Goal: Task Accomplishment & Management: Complete application form

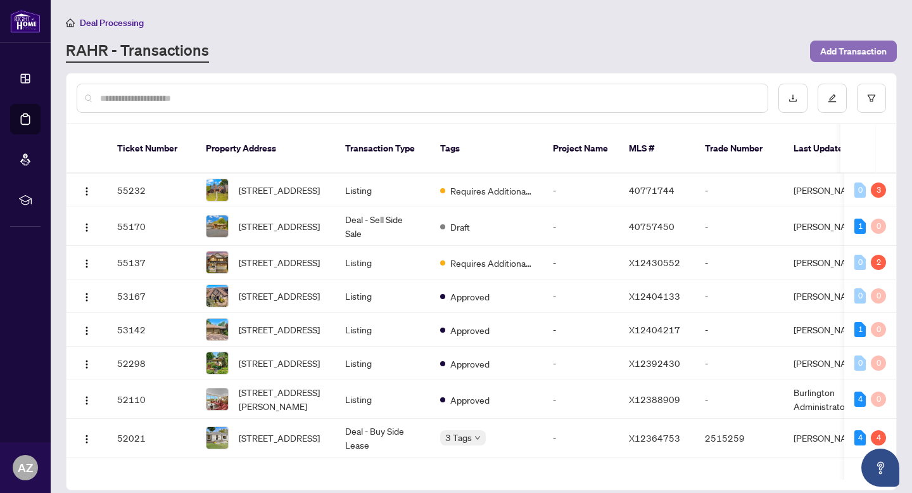
click at [870, 57] on span "Add Transaction" at bounding box center [853, 51] width 66 height 20
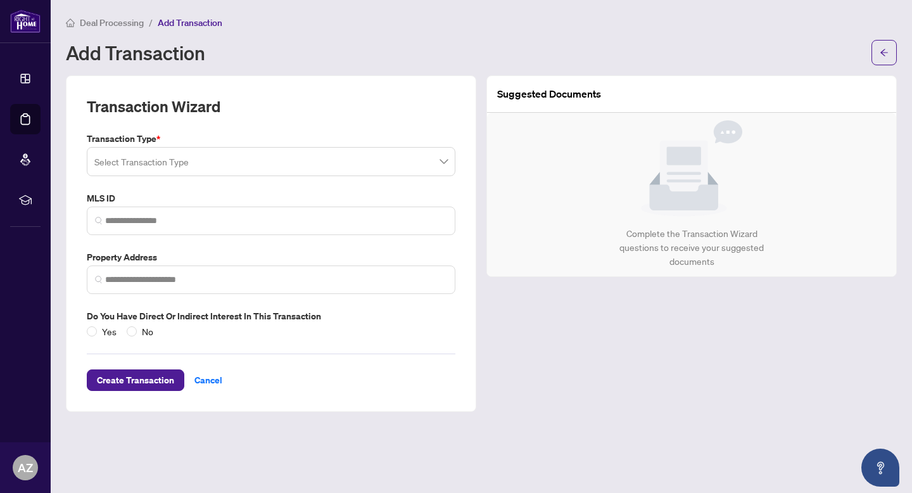
click at [151, 155] on input "search" at bounding box center [265, 163] width 342 height 28
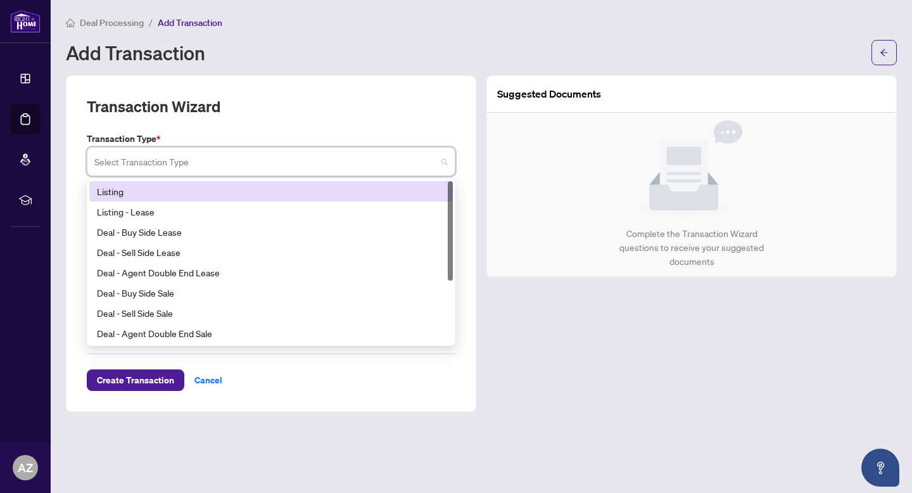
click at [139, 191] on div "Listing" at bounding box center [271, 191] width 348 height 14
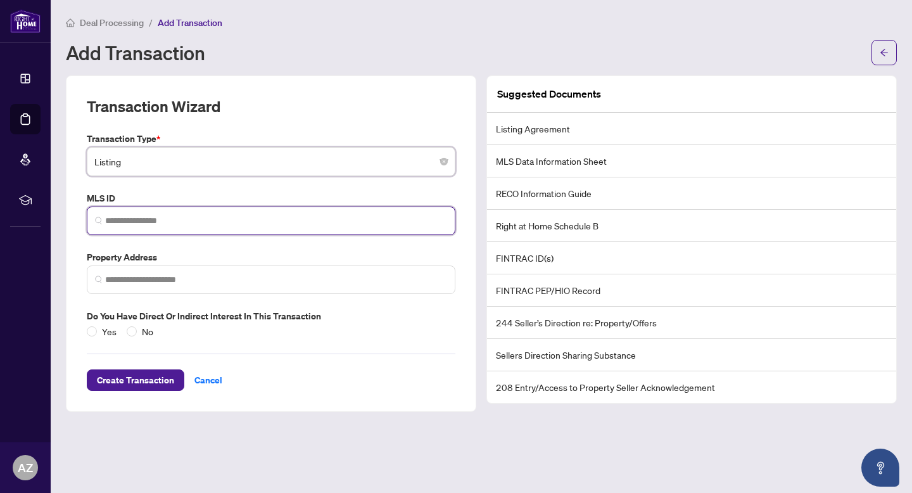
click at [138, 217] on input "search" at bounding box center [276, 220] width 342 height 13
paste input "********"
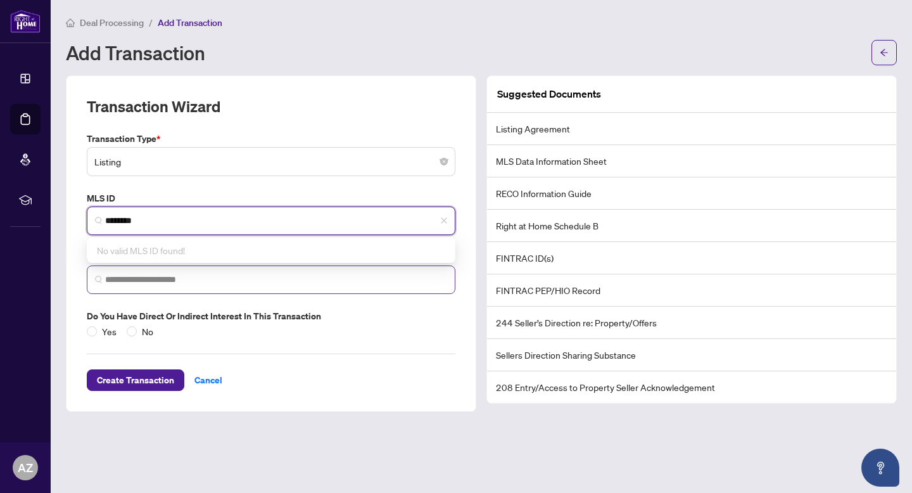
click at [196, 271] on span at bounding box center [271, 279] width 368 height 28
type input "********"
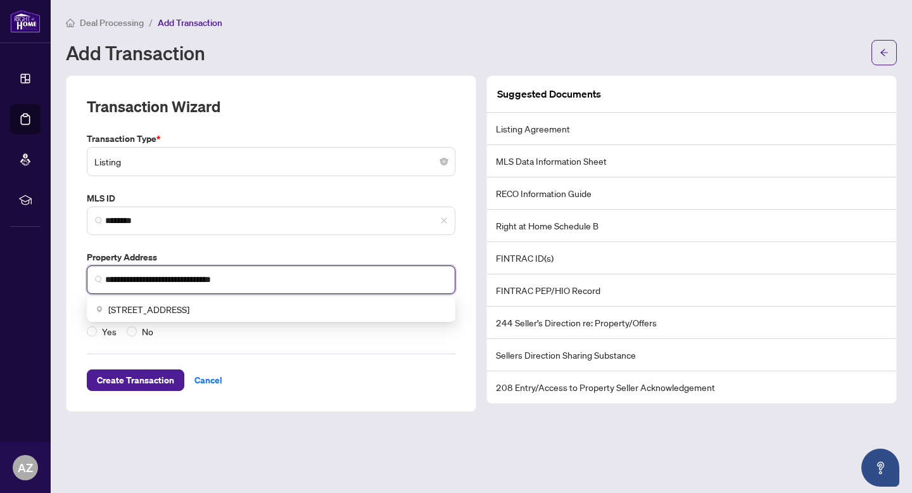
click at [246, 299] on div "[STREET_ADDRESS]" at bounding box center [270, 309] width 363 height 20
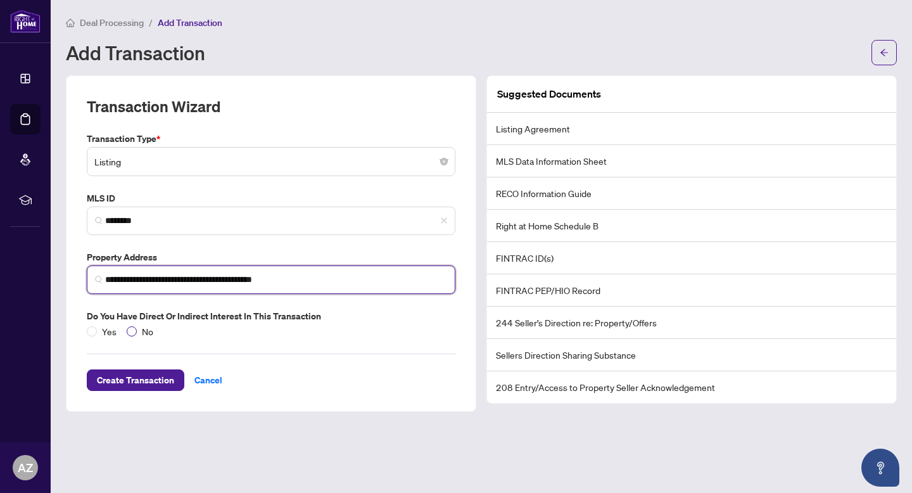
type input "**********"
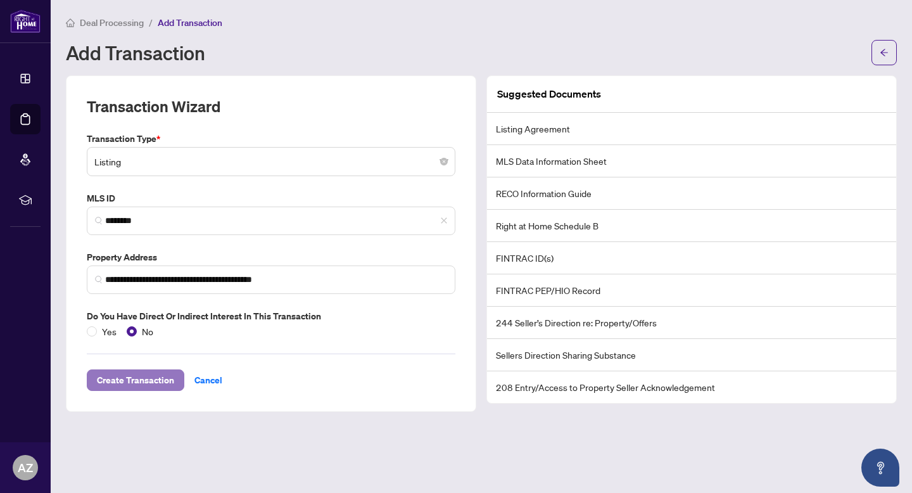
click at [133, 375] on span "Create Transaction" at bounding box center [135, 380] width 77 height 20
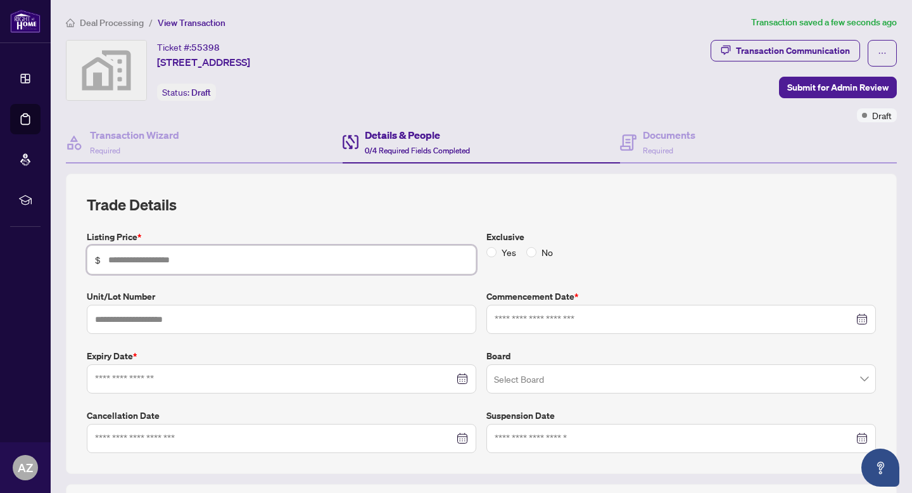
click at [302, 256] on input "text" at bounding box center [288, 260] width 360 height 14
type input "*********"
click at [834, 314] on input at bounding box center [673, 319] width 359 height 14
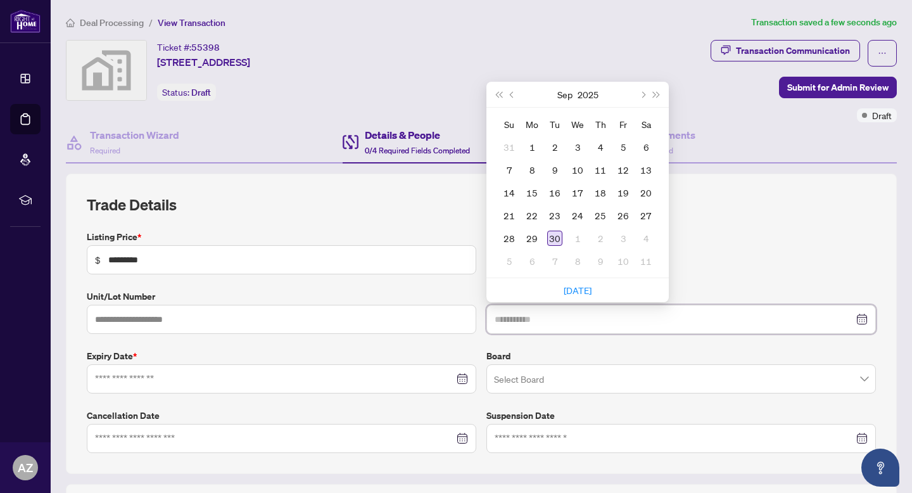
type input "**********"
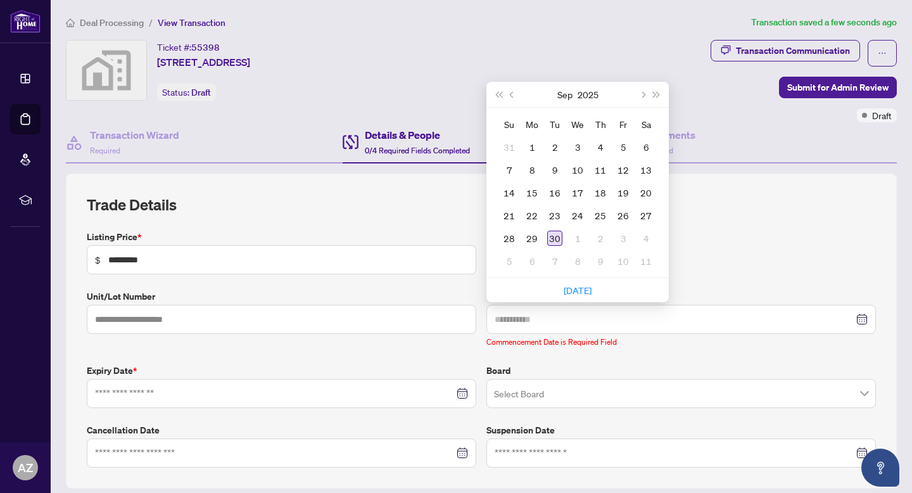
click at [555, 235] on div "30" at bounding box center [554, 237] width 15 height 15
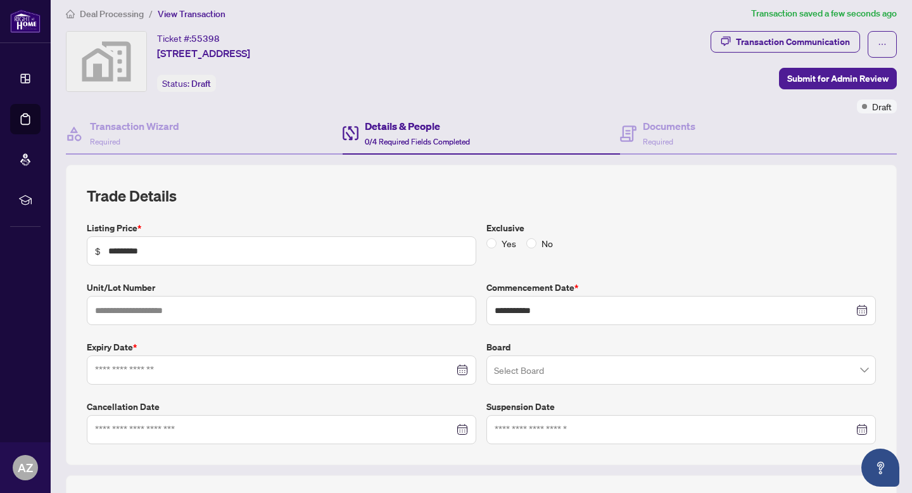
scroll to position [21, 0]
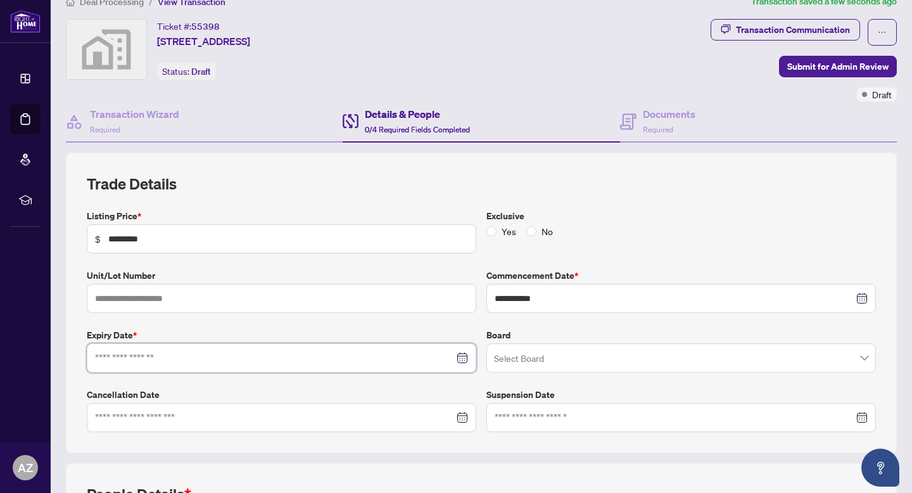
click at [244, 352] on input at bounding box center [274, 358] width 359 height 14
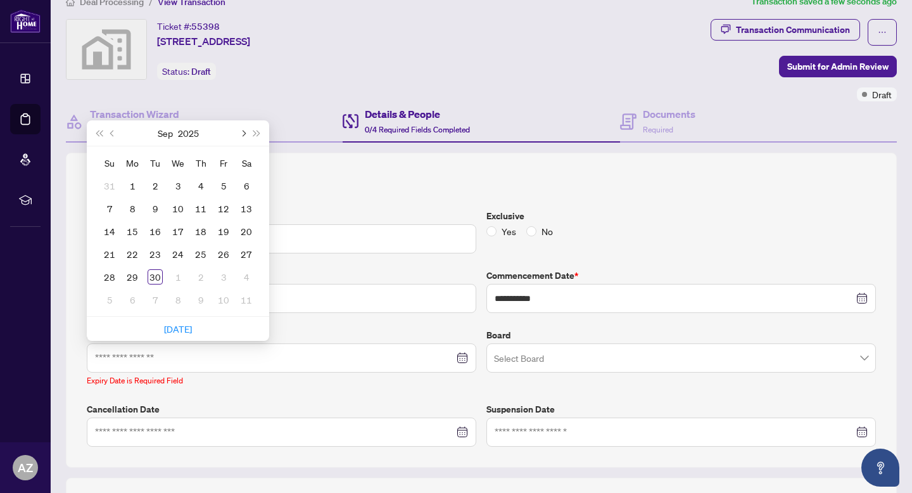
click at [244, 127] on button "Next month (PageDown)" at bounding box center [242, 132] width 14 height 25
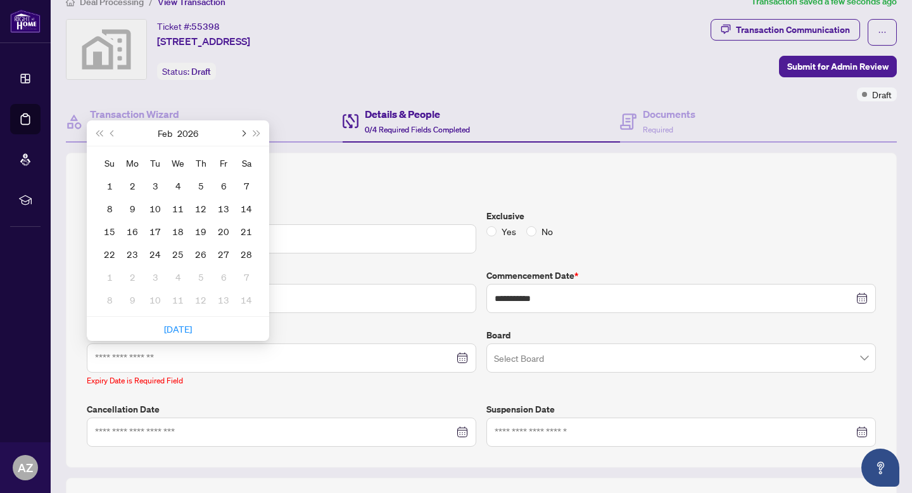
click at [244, 127] on button "Next month (PageDown)" at bounding box center [242, 132] width 14 height 25
type input "**********"
click at [138, 275] on div "30" at bounding box center [132, 276] width 15 height 15
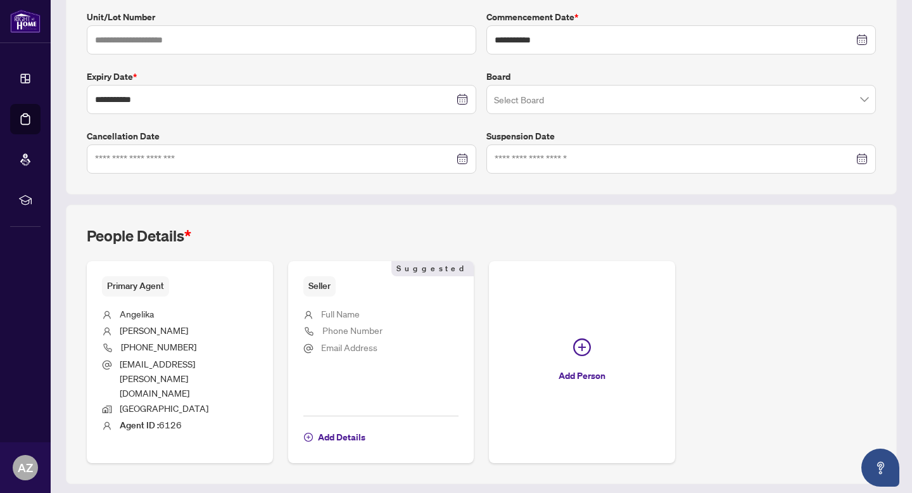
scroll to position [288, 0]
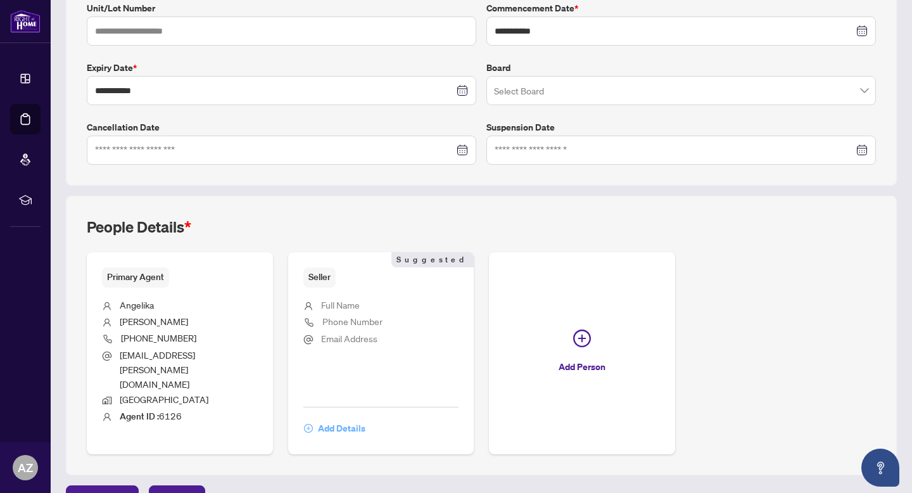
click at [333, 418] on span "Add Details" at bounding box center [341, 428] width 47 height 20
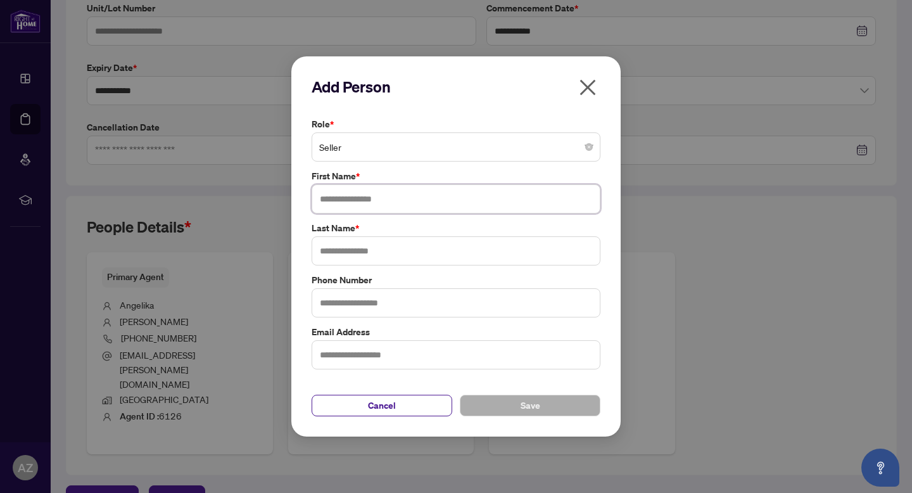
click at [342, 205] on input "text" at bounding box center [455, 198] width 289 height 29
type input "**********"
type input "*****"
click at [552, 410] on button "Save" at bounding box center [530, 405] width 141 height 22
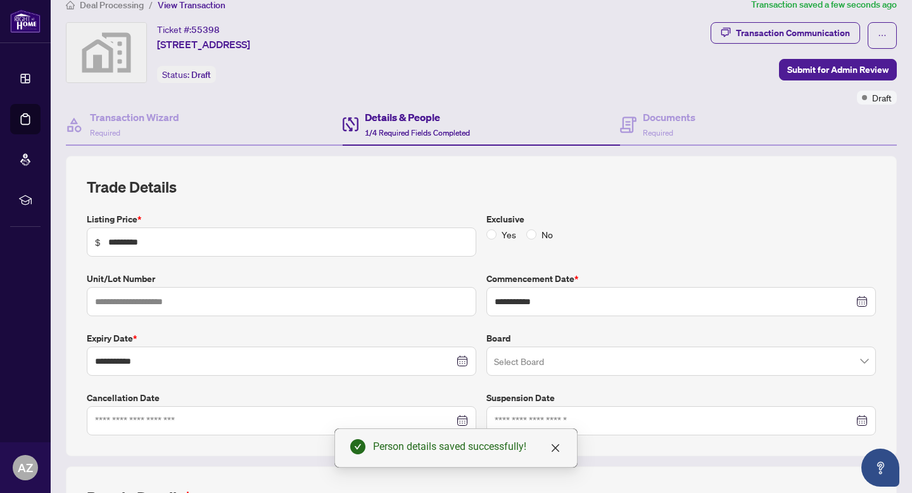
scroll to position [0, 0]
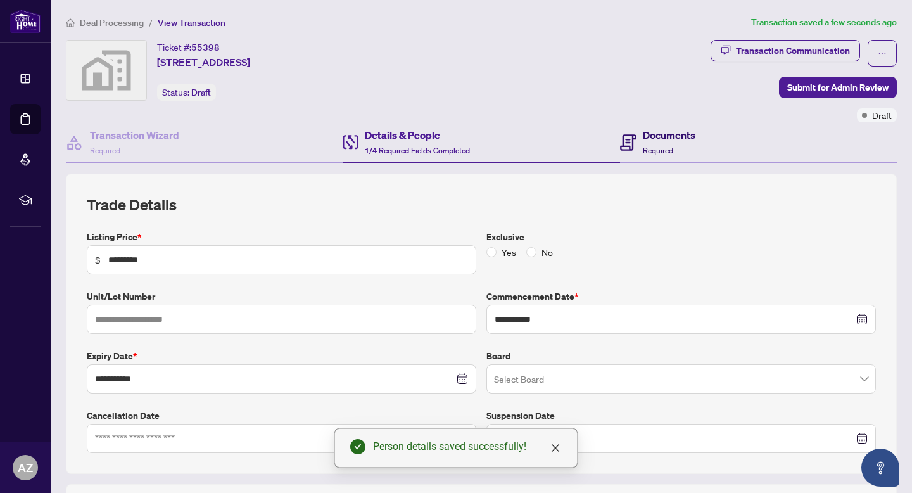
click at [679, 139] on h4 "Documents" at bounding box center [669, 134] width 53 height 15
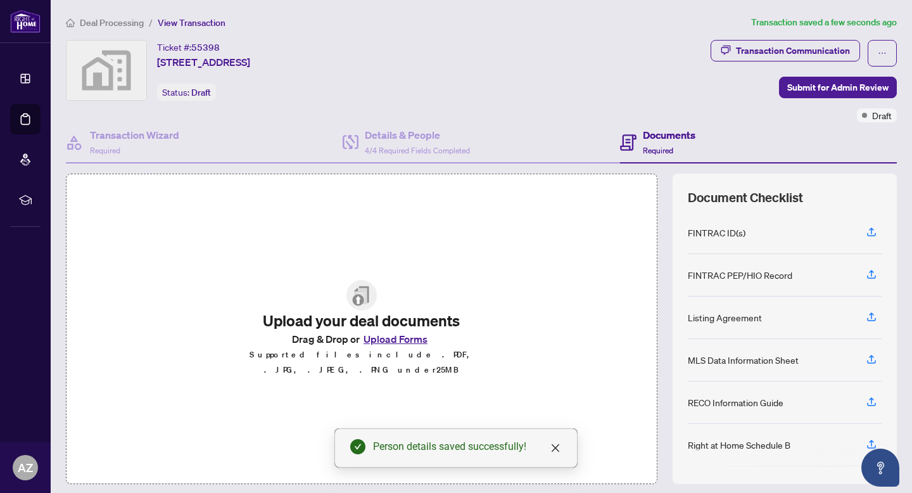
click at [403, 345] on button "Upload Forms" at bounding box center [396, 338] width 72 height 16
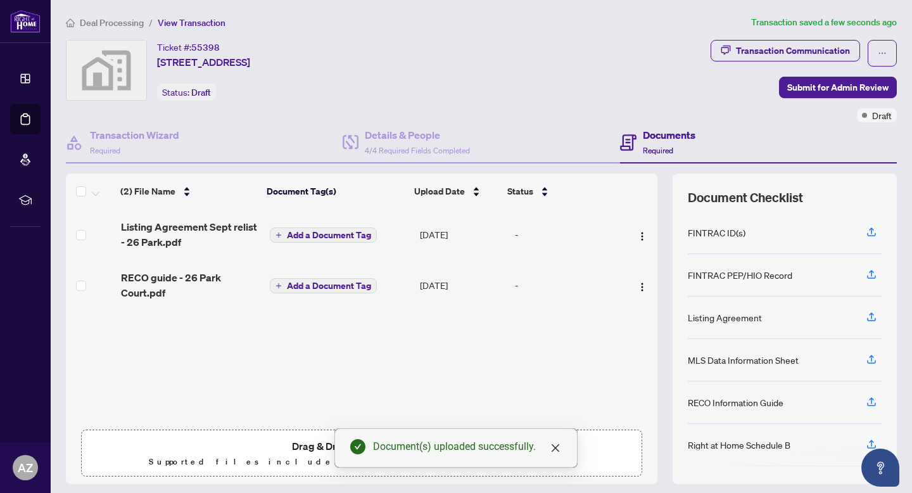
click at [249, 444] on div "Drag & Drop or Upload Forms Supported files include .PDF, .JPG, .JPEG, .PNG und…" at bounding box center [361, 453] width 544 height 32
click at [558, 451] on icon "close" at bounding box center [555, 447] width 10 height 10
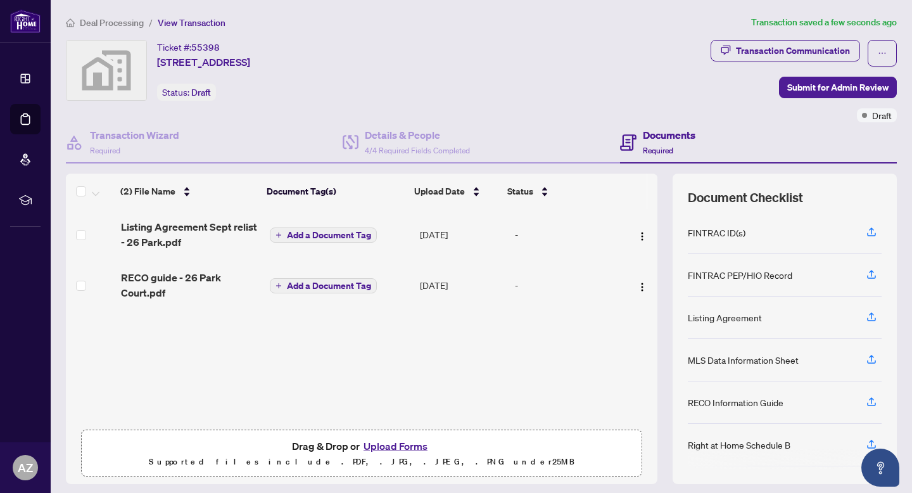
click at [399, 449] on button "Upload Forms" at bounding box center [396, 445] width 72 height 16
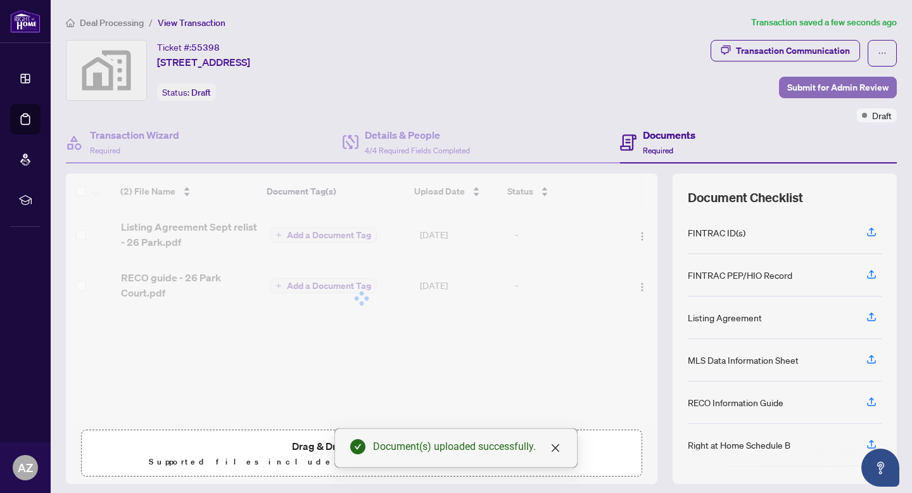
click at [784, 84] on button "Submit for Admin Review" at bounding box center [838, 88] width 118 height 22
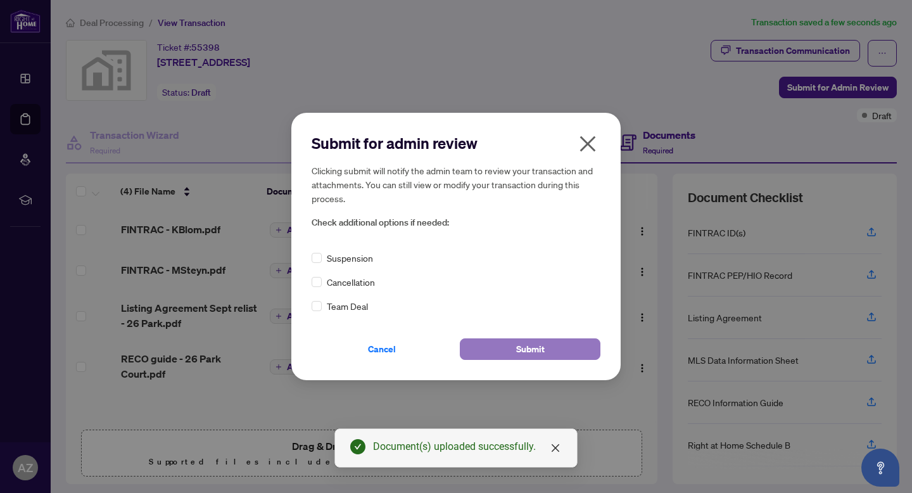
click at [541, 348] on span "Submit" at bounding box center [530, 349] width 28 height 20
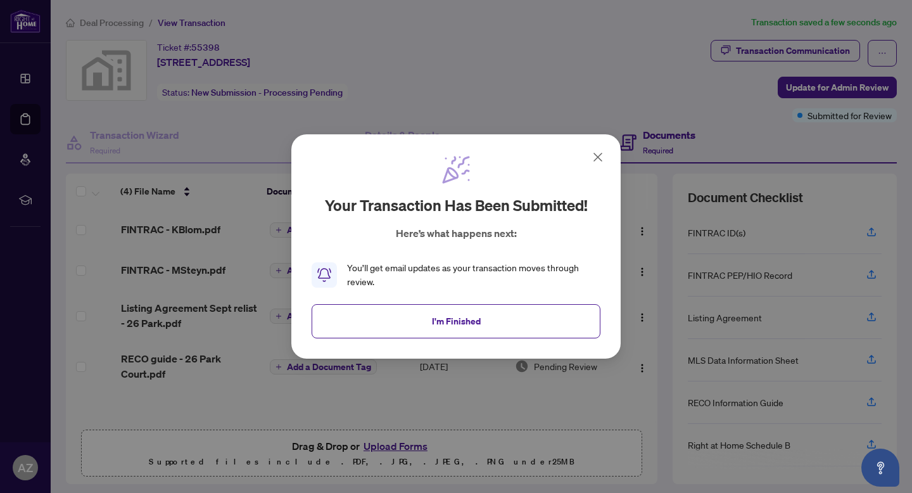
click at [606, 153] on div "Your transaction has been submitted! Here’s what happens next: You’ll get email…" at bounding box center [455, 246] width 329 height 224
click at [600, 160] on icon at bounding box center [598, 157] width 8 height 8
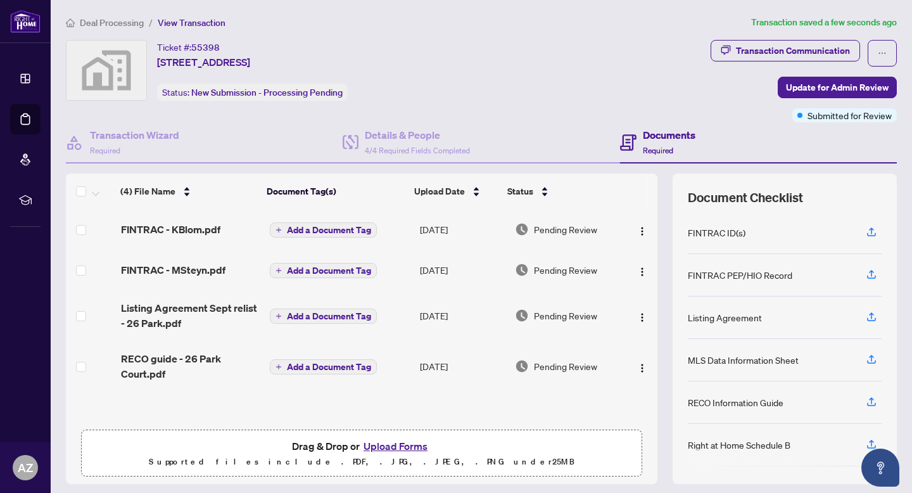
click at [135, 25] on span "Deal Processing" at bounding box center [112, 22] width 64 height 11
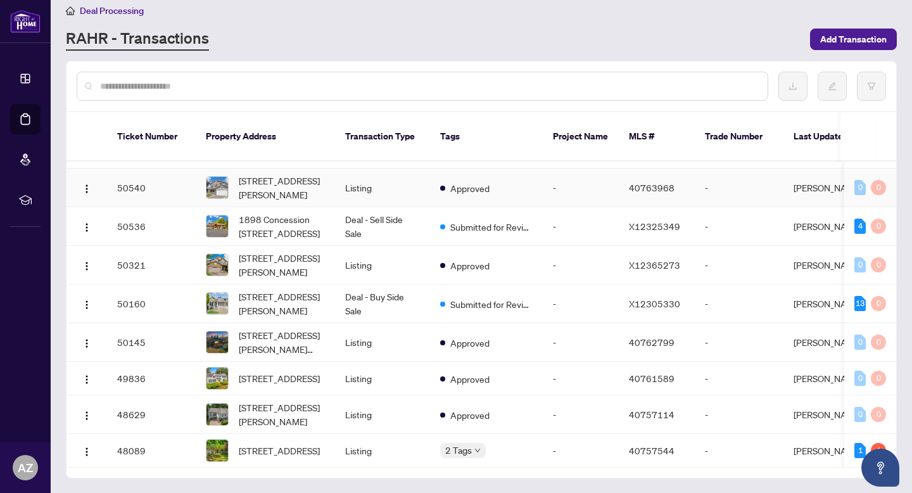
scroll to position [470, 0]
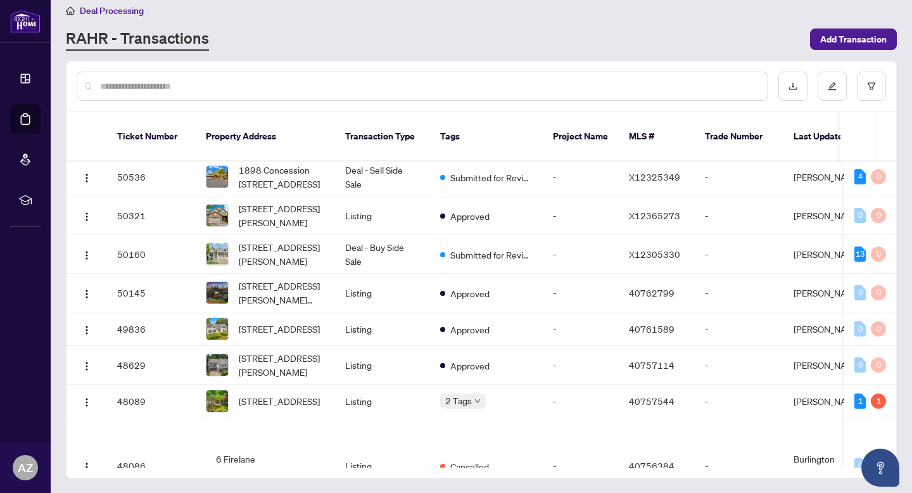
click at [210, 80] on input "text" at bounding box center [428, 86] width 657 height 14
type input "*******"
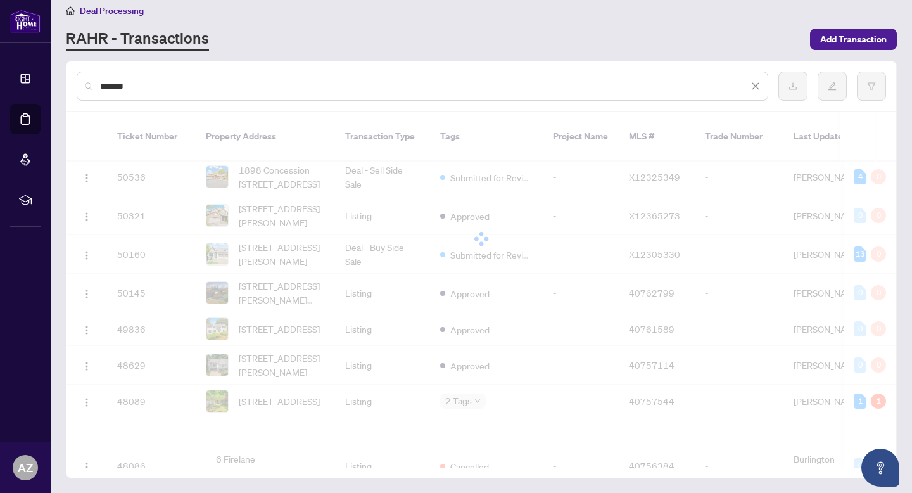
scroll to position [0, 0]
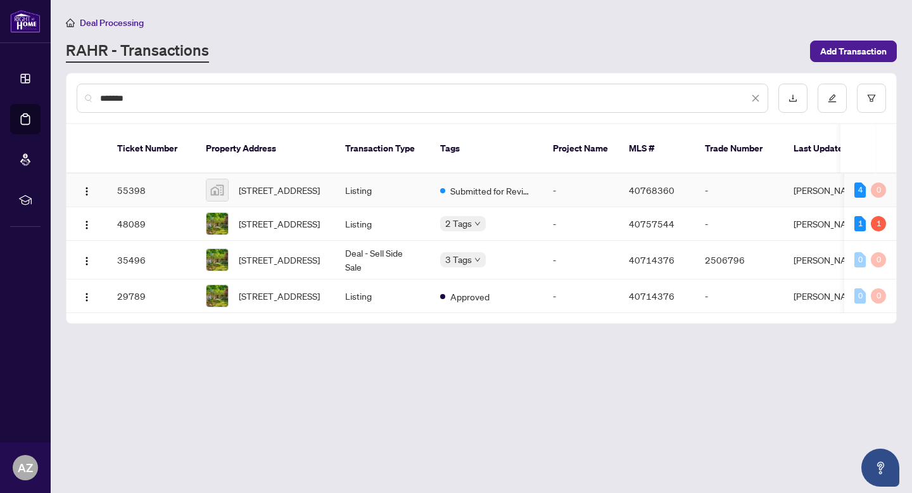
click at [348, 201] on td "Listing" at bounding box center [382, 190] width 95 height 34
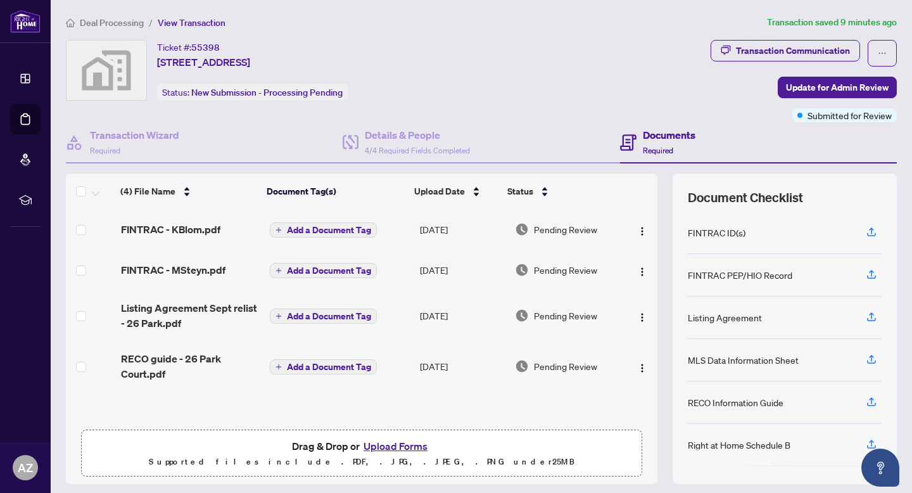
click at [125, 22] on span "Deal Processing" at bounding box center [112, 22] width 64 height 11
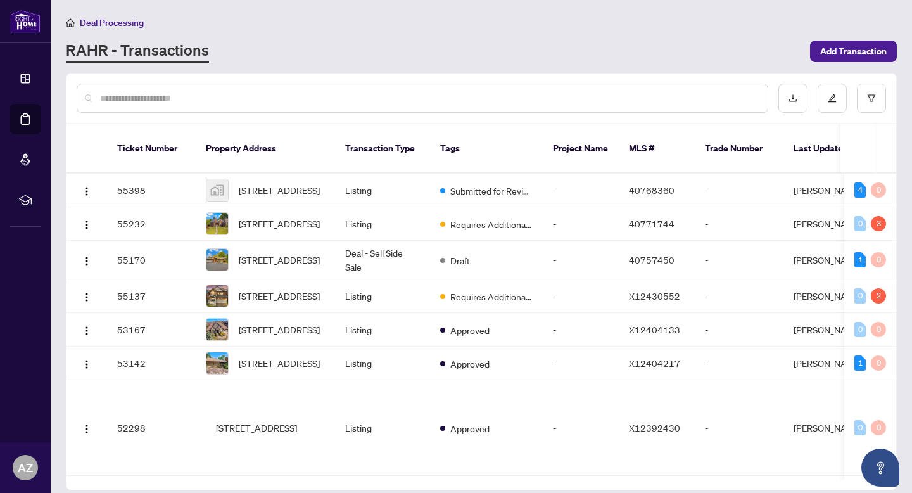
click at [198, 102] on input "text" at bounding box center [428, 98] width 657 height 14
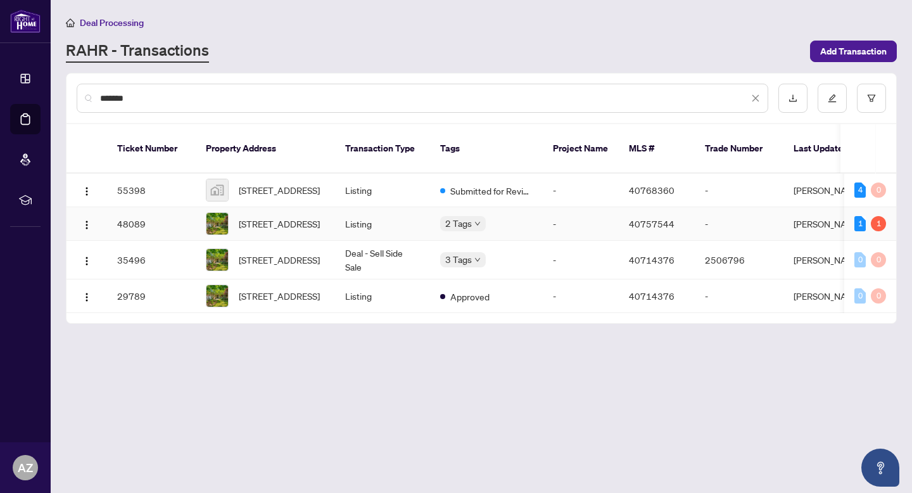
type input "*******"
click at [420, 230] on td "Listing" at bounding box center [382, 224] width 95 height 34
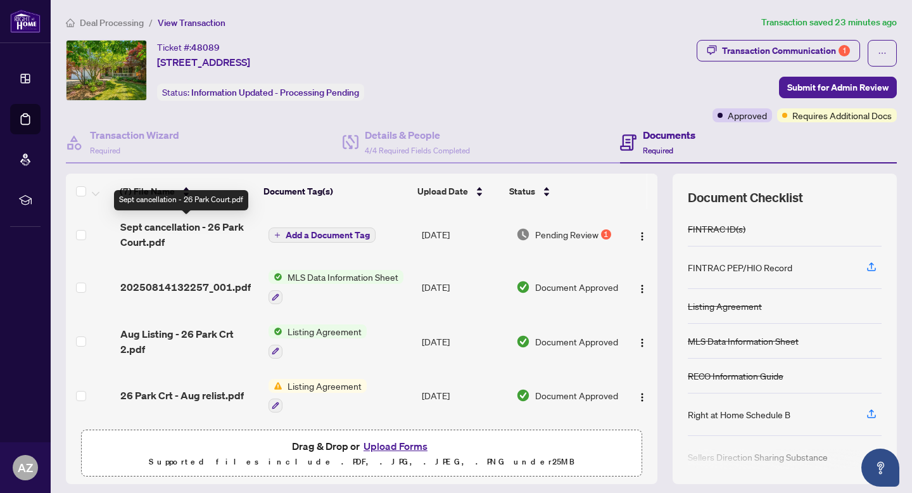
click at [184, 229] on span "Sept cancellation - 26 Park Court.pdf" at bounding box center [188, 234] width 137 height 30
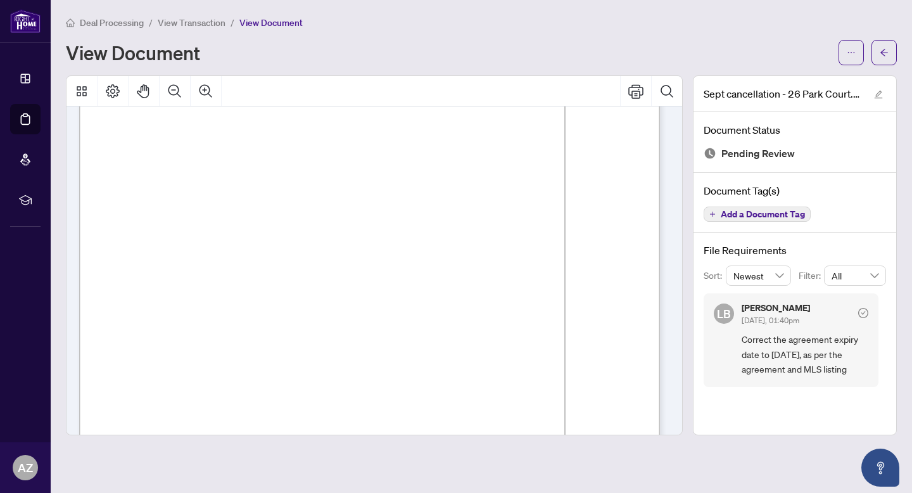
scroll to position [197, 0]
click at [878, 58] on button "button" at bounding box center [883, 52] width 25 height 25
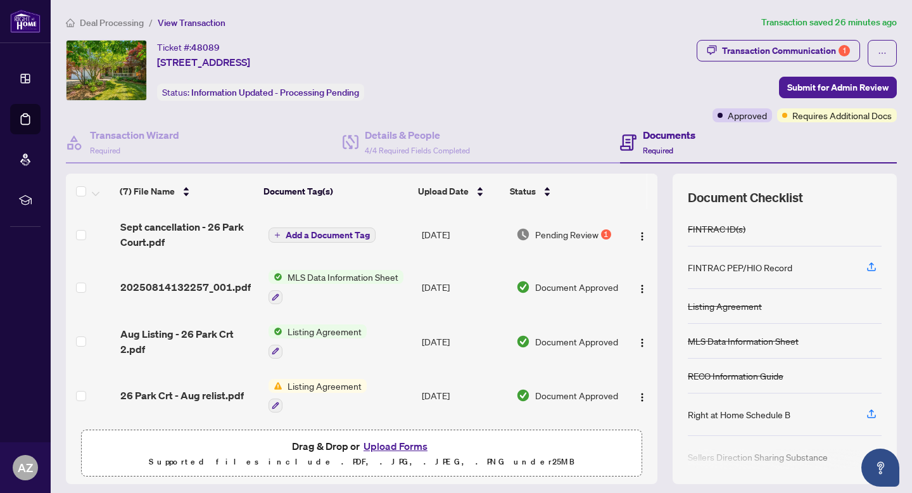
click at [637, 232] on img "button" at bounding box center [642, 236] width 10 height 10
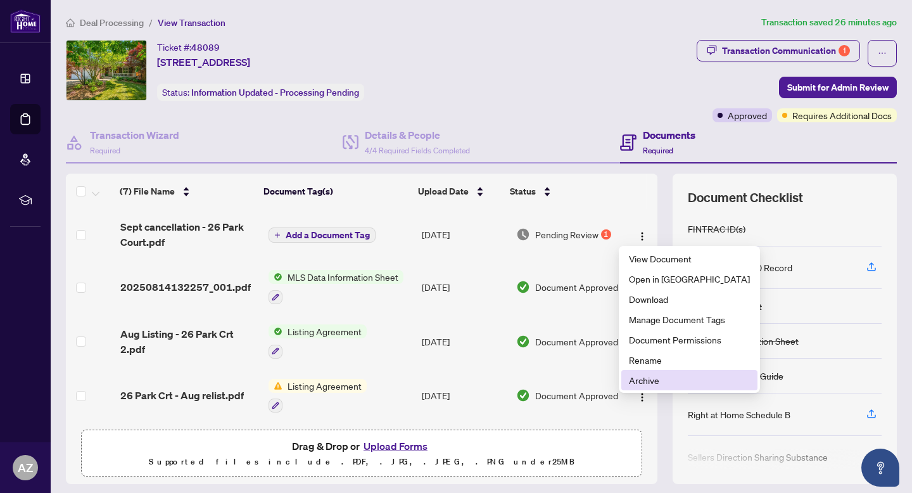
click at [679, 375] on span "Archive" at bounding box center [689, 380] width 121 height 14
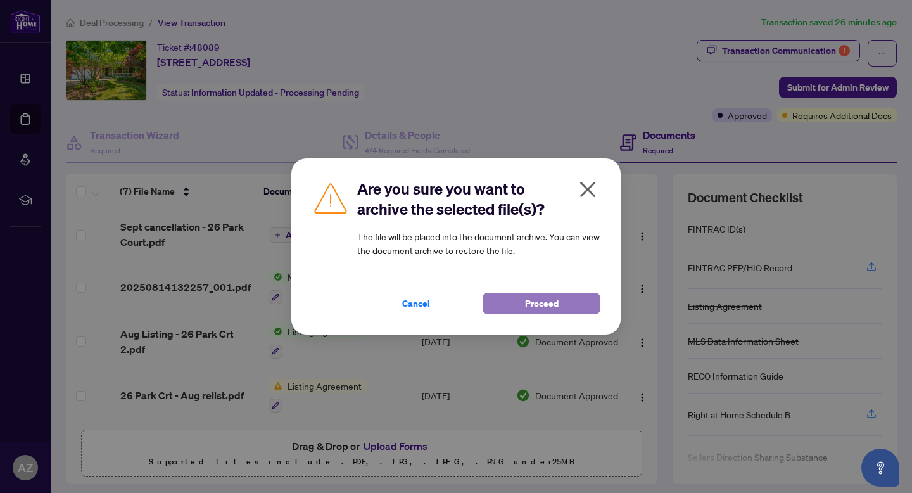
click at [562, 312] on button "Proceed" at bounding box center [541, 303] width 118 height 22
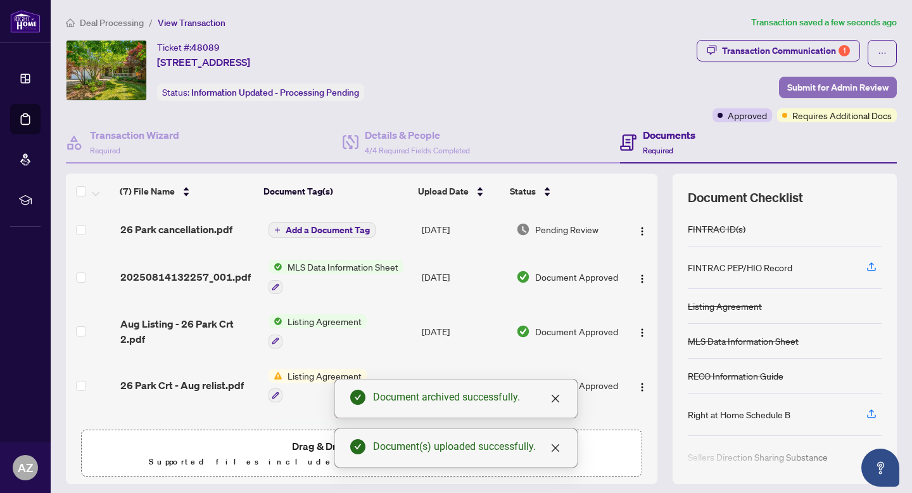
click at [837, 86] on span "Submit for Admin Review" at bounding box center [837, 87] width 101 height 20
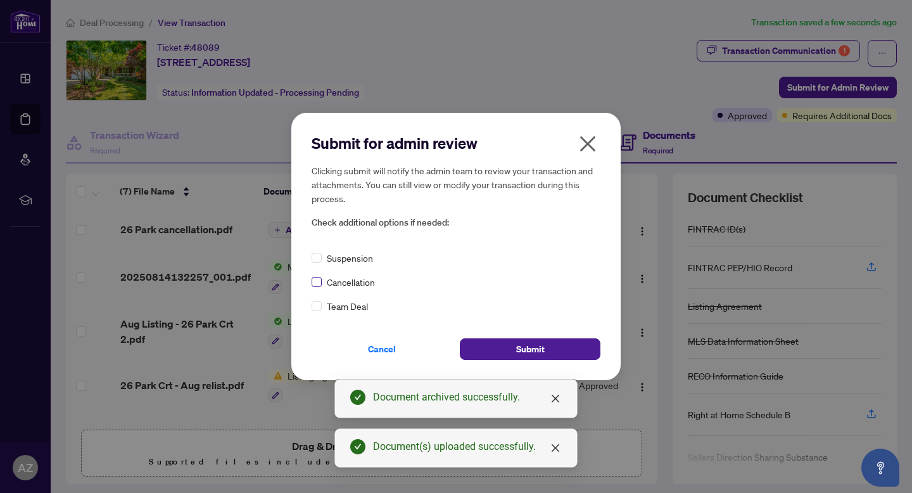
click at [315, 286] on label at bounding box center [316, 282] width 10 height 14
click at [517, 353] on span "Submit" at bounding box center [530, 349] width 28 height 20
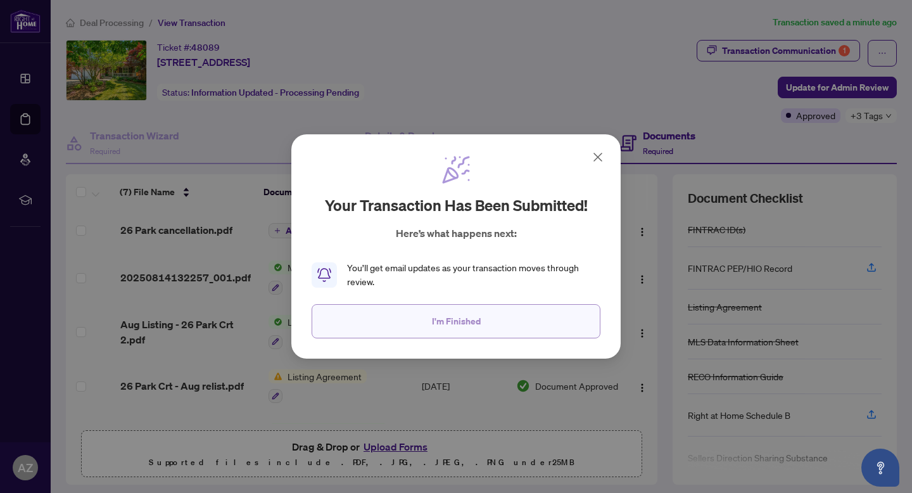
click at [518, 319] on button "I'm Finished" at bounding box center [455, 321] width 289 height 34
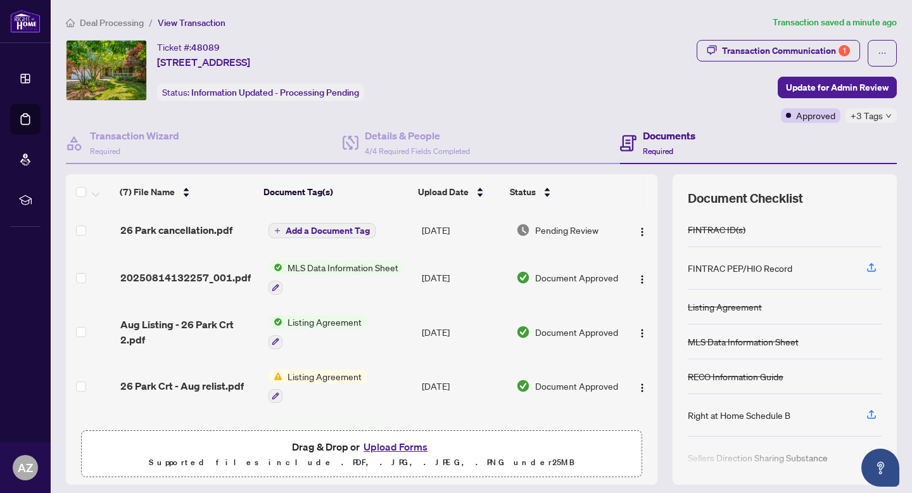
scroll to position [151, 0]
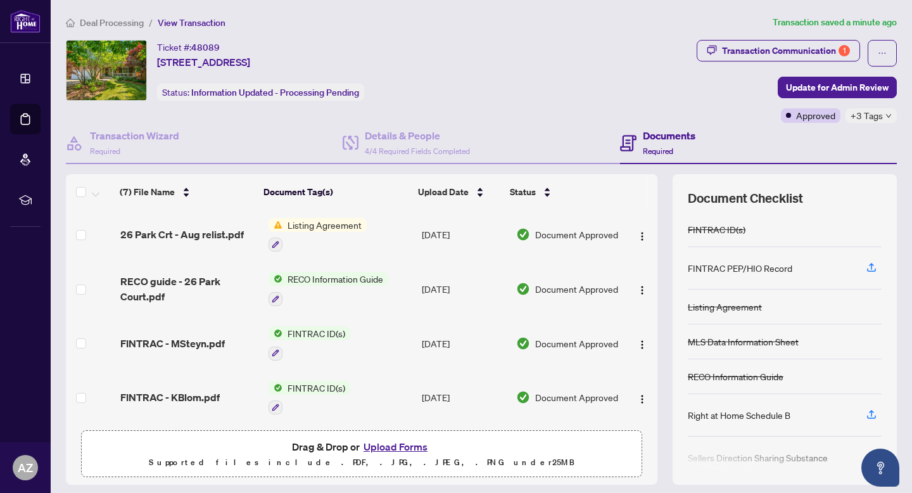
click at [127, 25] on span "Deal Processing" at bounding box center [112, 22] width 64 height 11
